Goal: Obtain resource: Download file/media

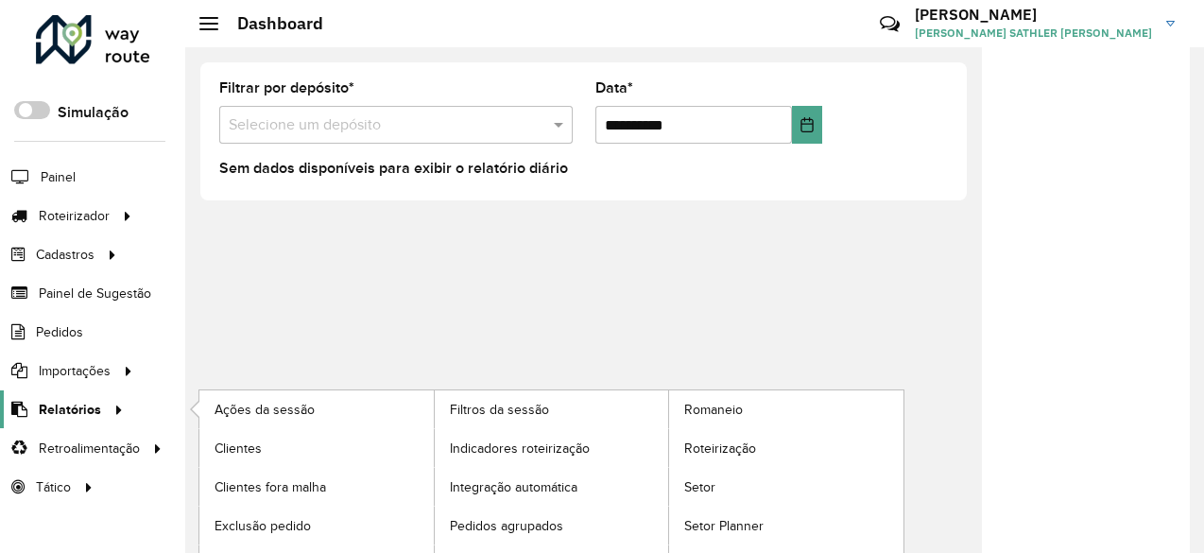
click at [108, 422] on link "Relatórios" at bounding box center [64, 409] width 129 height 38
click at [251, 445] on span "Clientes" at bounding box center [240, 449] width 51 height 20
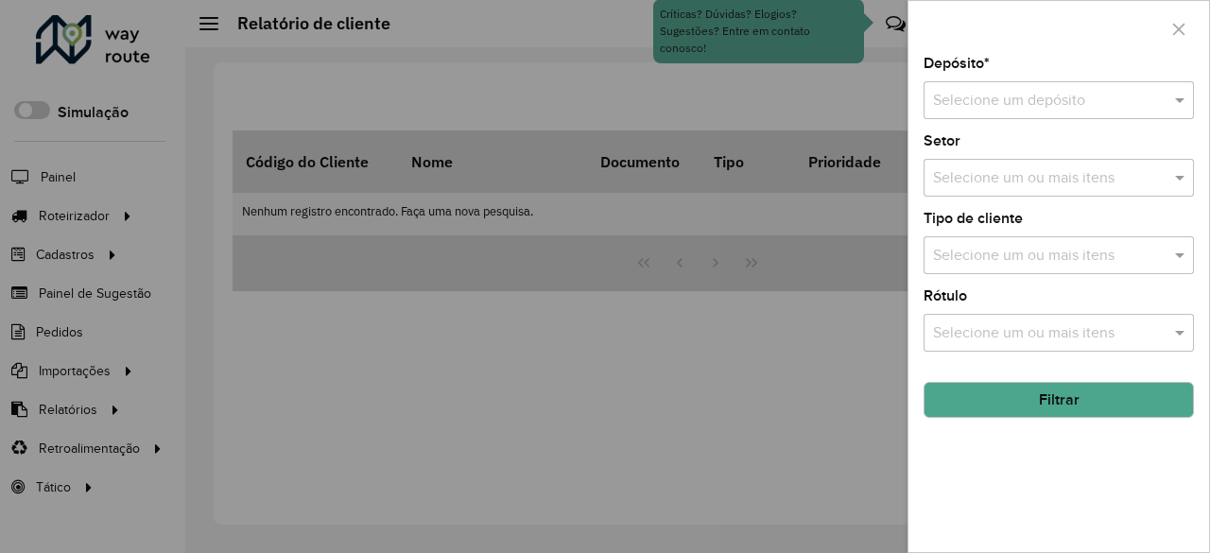
click at [980, 95] on input "text" at bounding box center [1040, 101] width 214 height 23
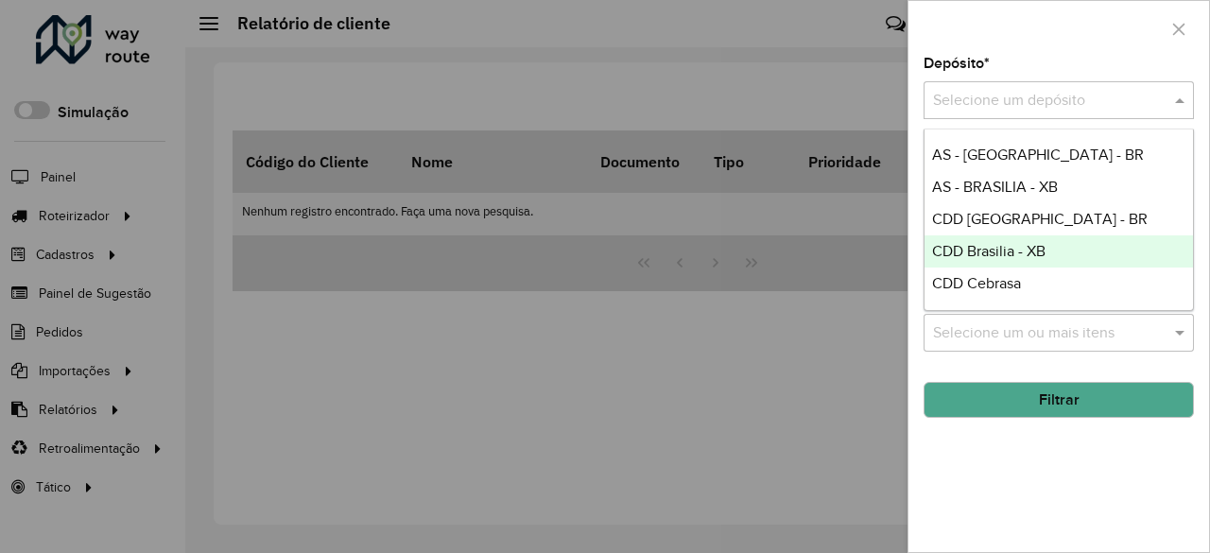
click at [1015, 247] on span "CDD Brasilia - XB" at bounding box center [988, 251] width 113 height 16
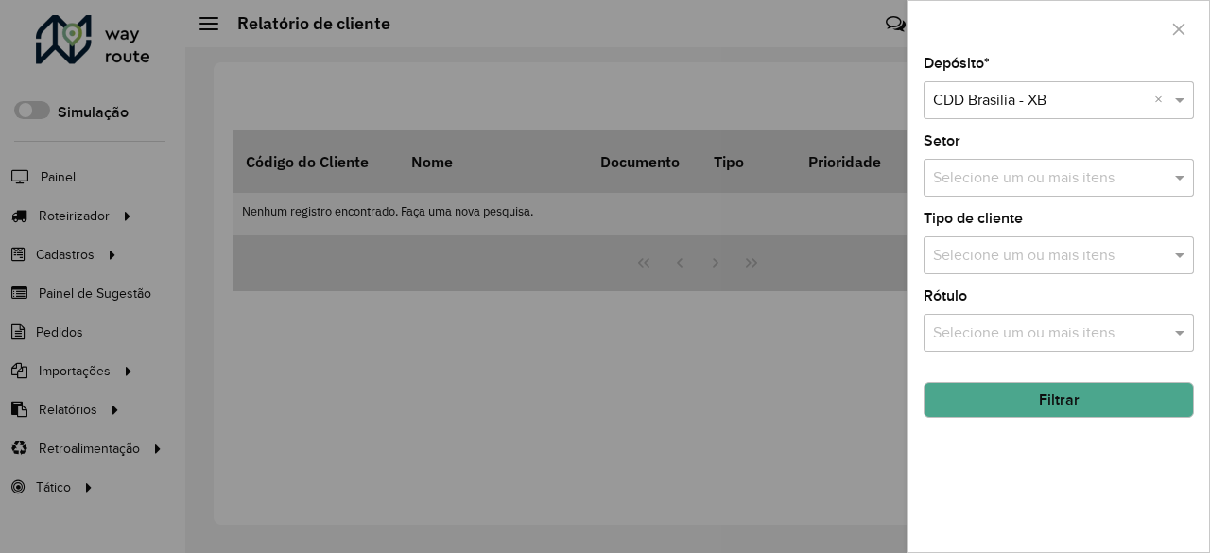
click at [1051, 404] on button "Filtrar" at bounding box center [1058, 400] width 270 height 36
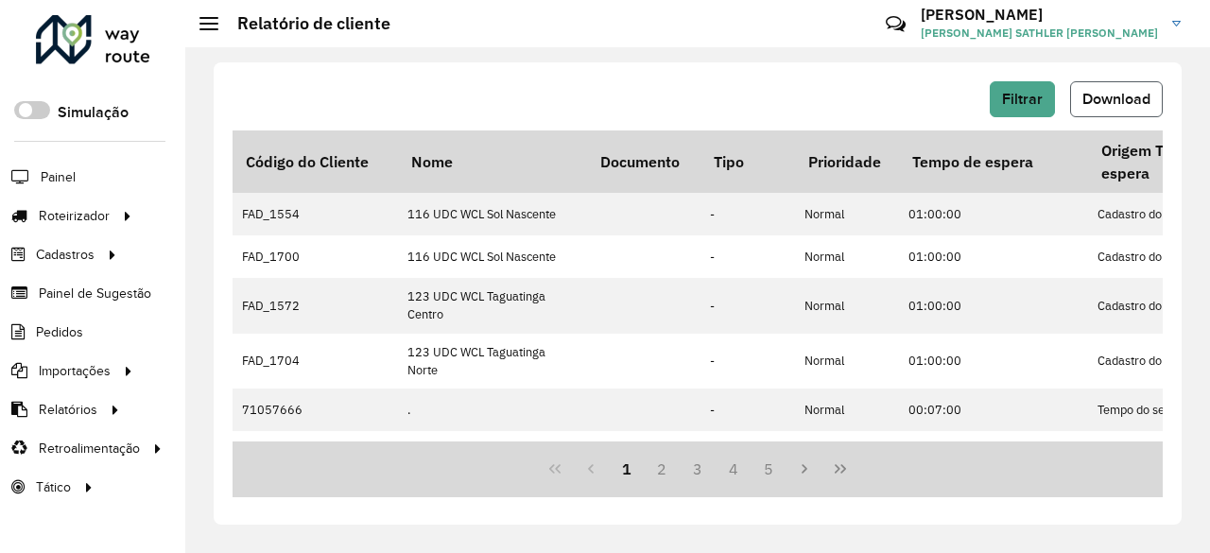
click at [1109, 103] on span "Download" at bounding box center [1116, 99] width 68 height 16
